Goal: Task Accomplishment & Management: Manage account settings

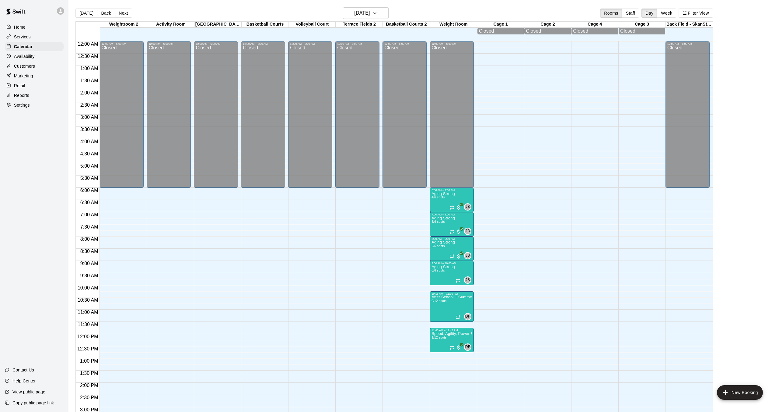
scroll to position [188, 0]
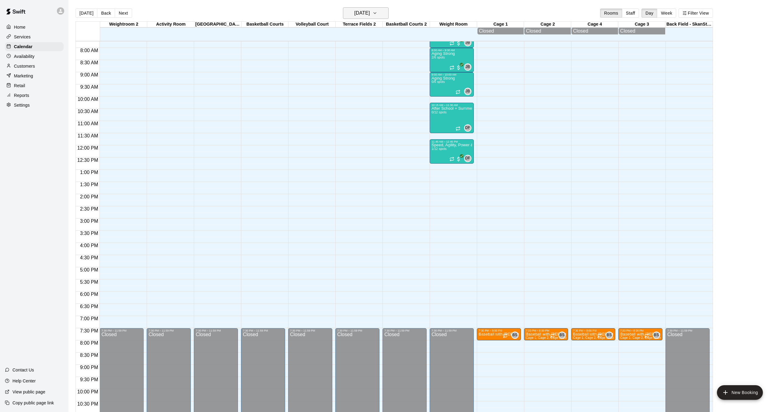
click at [379, 12] on button "[DATE]" at bounding box center [366, 13] width 46 height 12
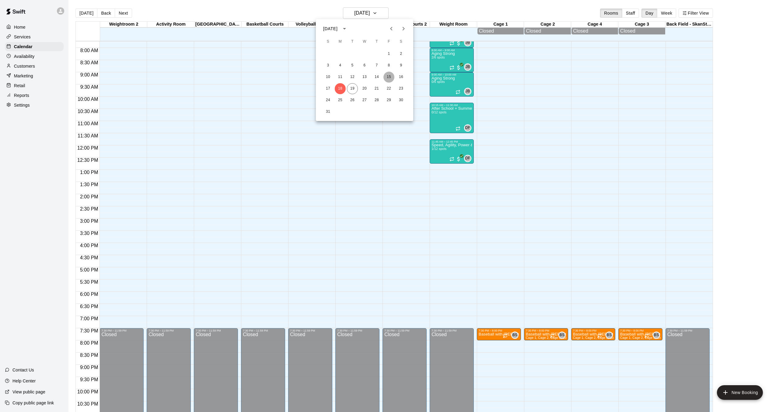
click at [392, 77] on button "15" at bounding box center [389, 77] width 11 height 11
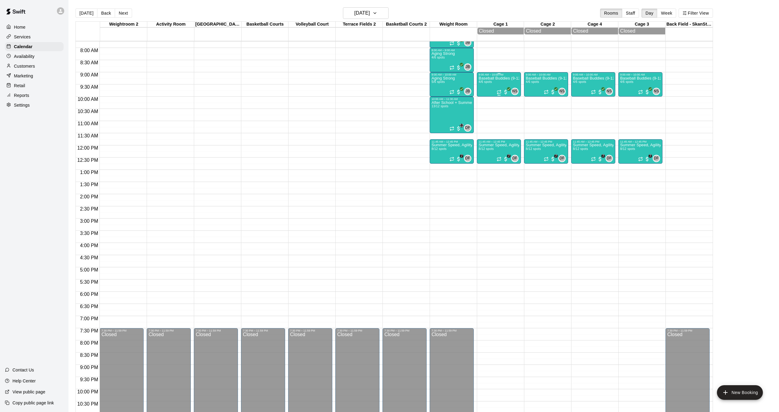
click at [494, 78] on p "Baseball Buddies (9-12U)" at bounding box center [499, 78] width 40 height 0
click at [484, 100] on img "edit" at bounding box center [485, 99] width 7 height 7
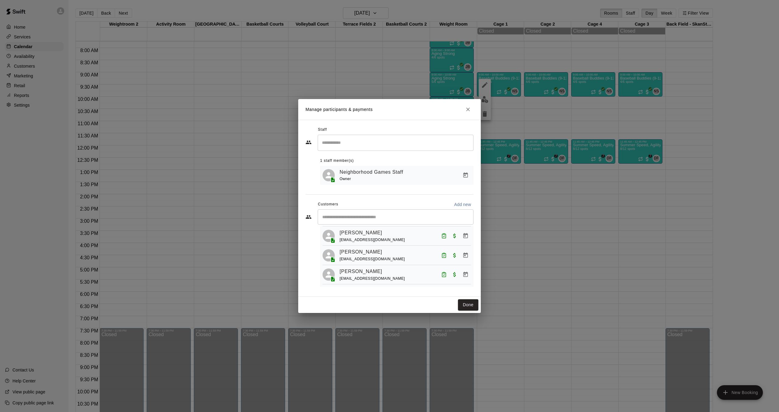
scroll to position [0, 0]
click at [462, 250] on button "Manage bookings & payment" at bounding box center [465, 249] width 11 height 11
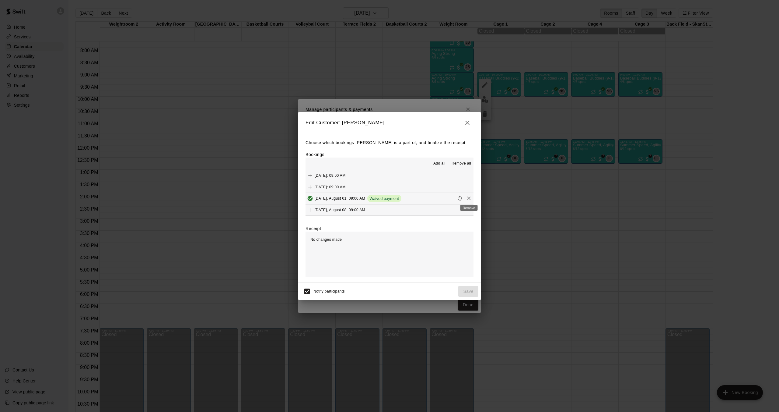
click at [470, 197] on icon "Remove" at bounding box center [469, 198] width 6 height 6
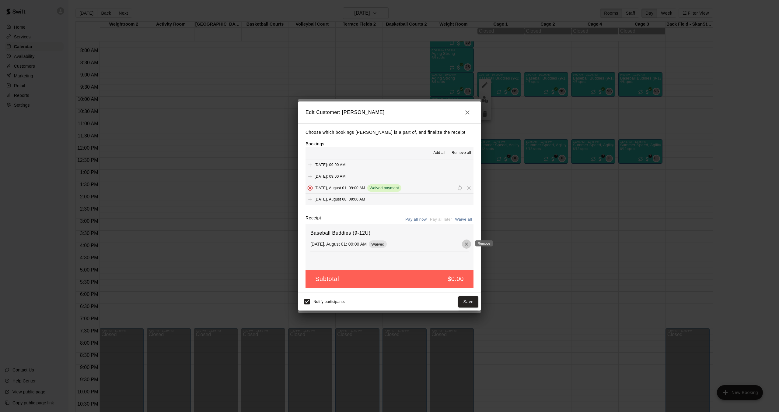
click at [467, 246] on icon "Remove" at bounding box center [467, 244] width 6 height 6
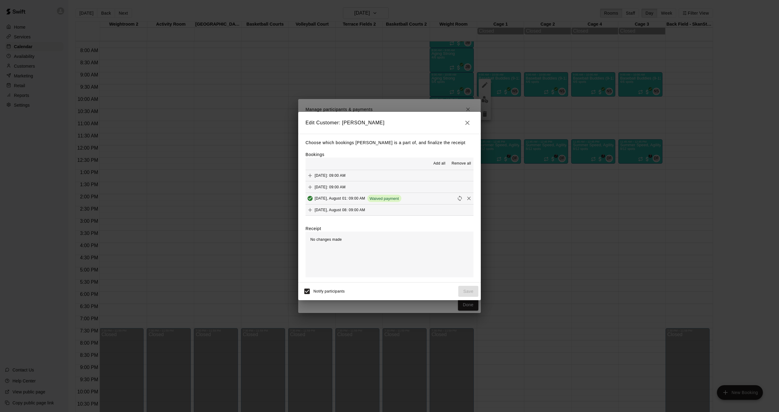
click at [469, 122] on icon "button" at bounding box center [467, 122] width 7 height 7
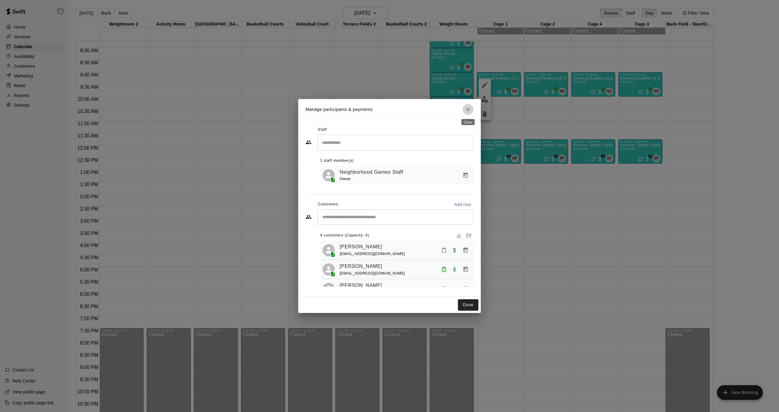
click at [469, 111] on icon "Close" at bounding box center [468, 109] width 6 height 6
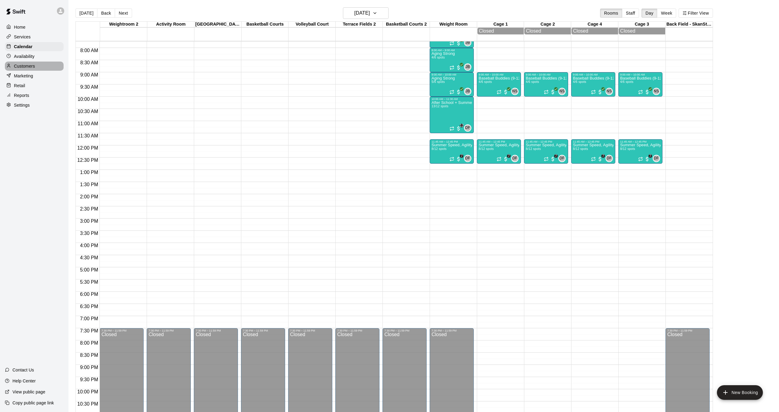
click at [30, 64] on p "Customers" at bounding box center [24, 66] width 21 height 6
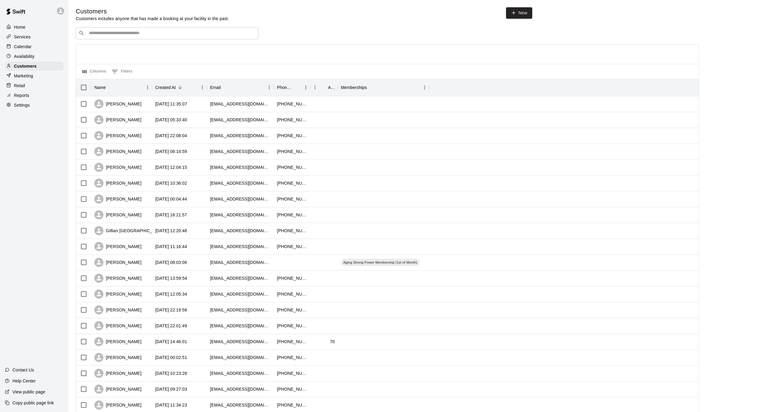
click at [207, 30] on div "​ ​" at bounding box center [167, 33] width 183 height 12
type input "******"
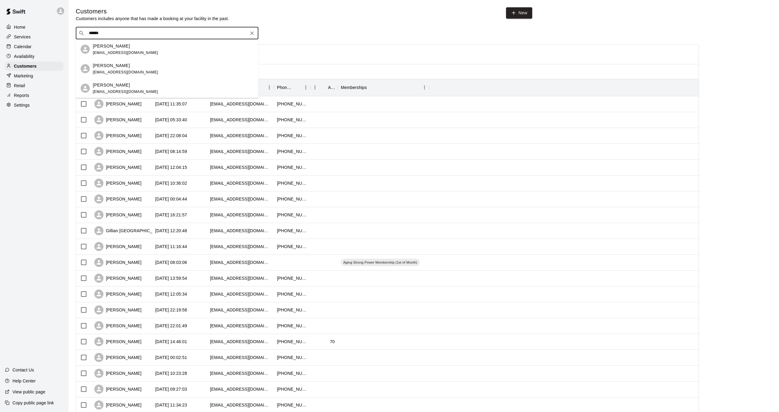
click at [125, 66] on p "[PERSON_NAME]" at bounding box center [111, 65] width 37 height 6
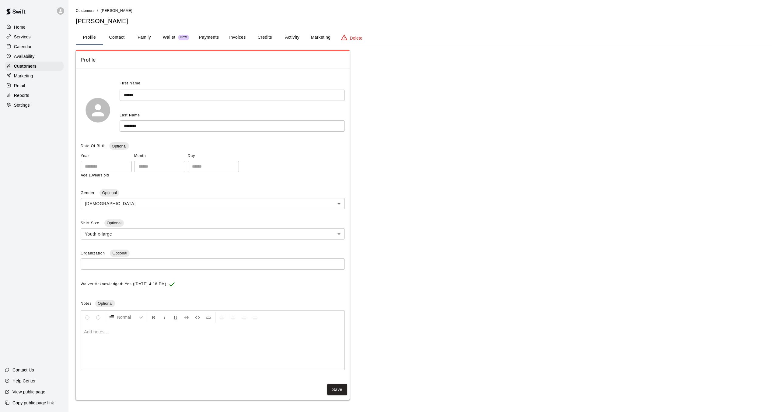
click at [211, 38] on button "Payments" at bounding box center [209, 37] width 30 height 15
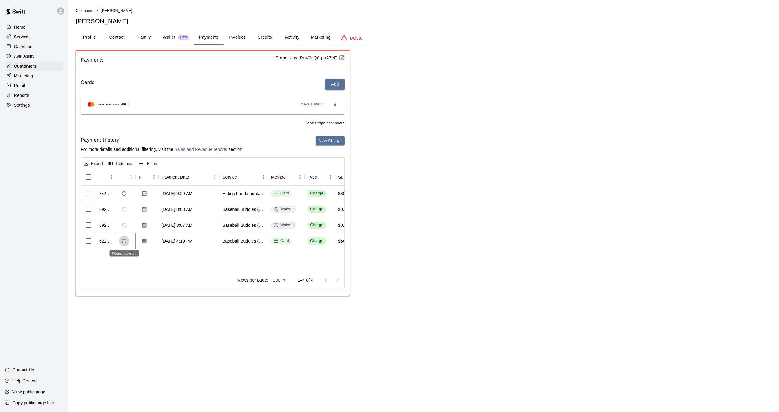
click at [125, 243] on button "Refund payment" at bounding box center [124, 241] width 10 height 10
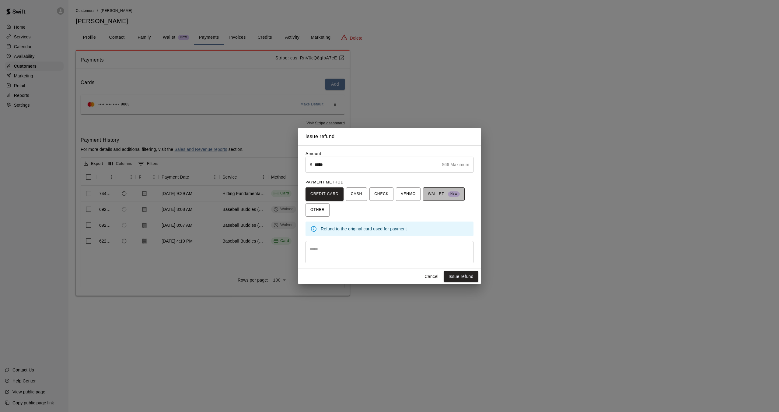
click at [435, 197] on span "WALLET New" at bounding box center [444, 194] width 32 height 10
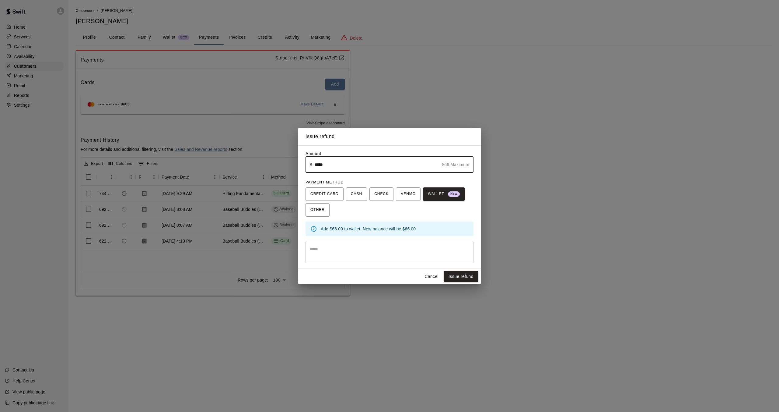
drag, startPoint x: 331, startPoint y: 168, endPoint x: 306, endPoint y: 166, distance: 25.1
click at [306, 166] on div "​ $ ***** $66 Maximum ​" at bounding box center [390, 164] width 168 height 16
click at [332, 165] on input "*****" at bounding box center [377, 164] width 125 height 16
type input "*****"
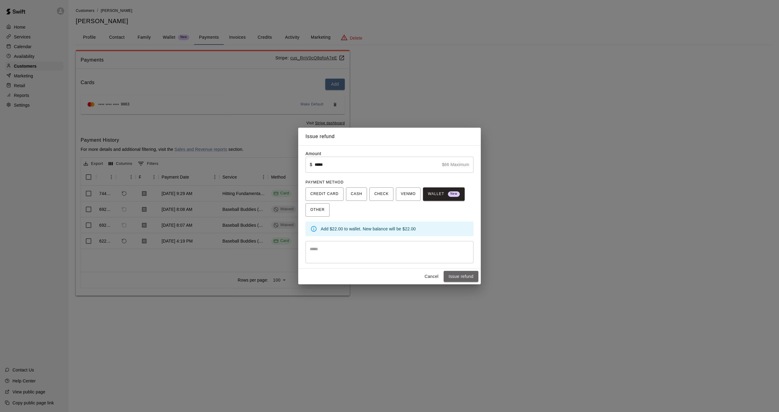
click at [455, 273] on button "Issue refund" at bounding box center [461, 276] width 35 height 11
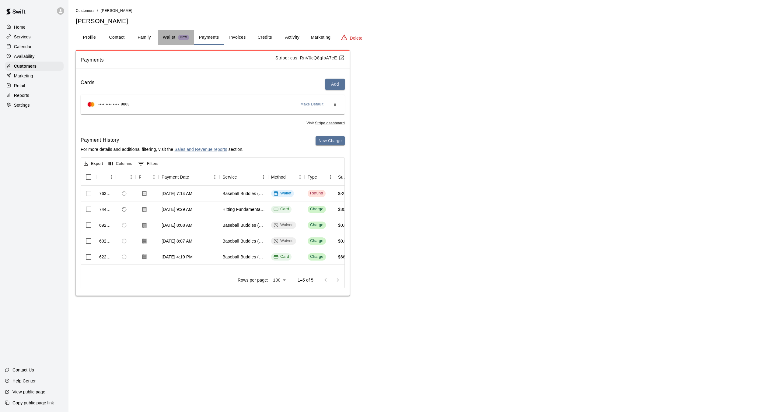
click at [168, 37] on p "Wallet" at bounding box center [169, 37] width 13 height 6
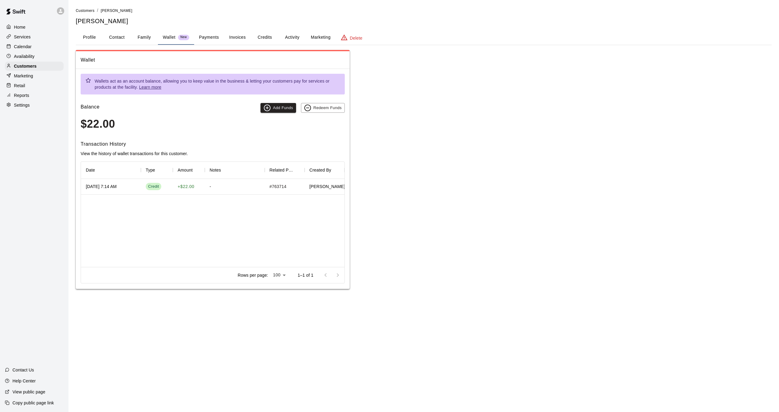
click at [28, 27] on div "Home" at bounding box center [34, 27] width 59 height 9
